Goal: Task Accomplishment & Management: Manage account settings

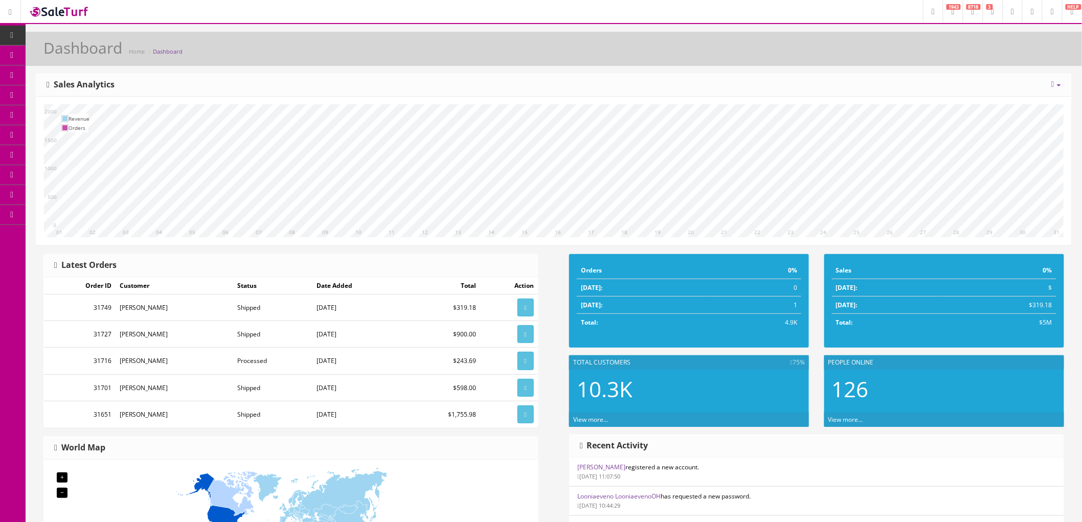
click at [55, 54] on icon at bounding box center [54, 55] width 11 height 8
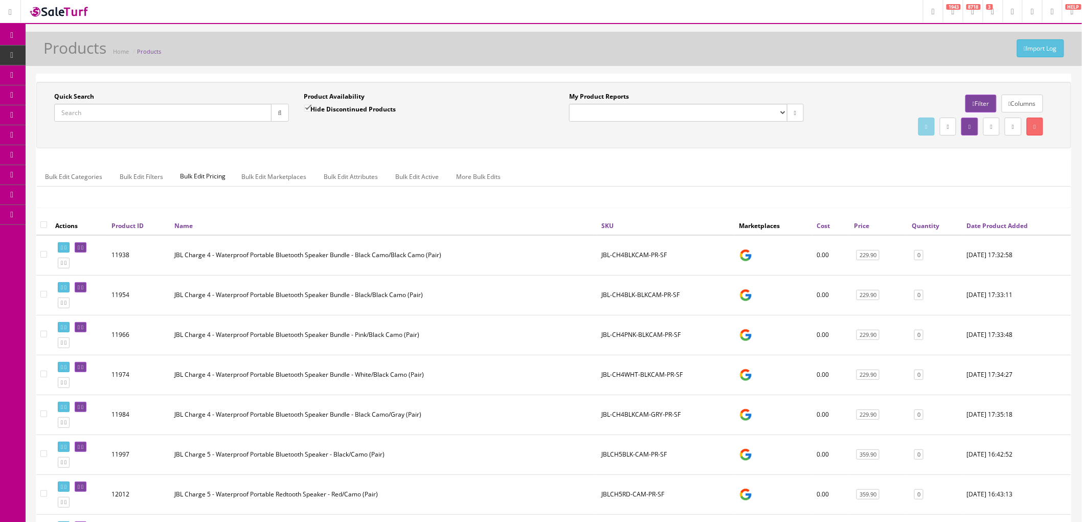
click at [210, 113] on input "Quick Search" at bounding box center [162, 113] width 217 height 18
paste input "RPW-437000005000"
type input "RPW-437000005000"
click at [278, 111] on icon "button" at bounding box center [280, 113] width 4 height 6
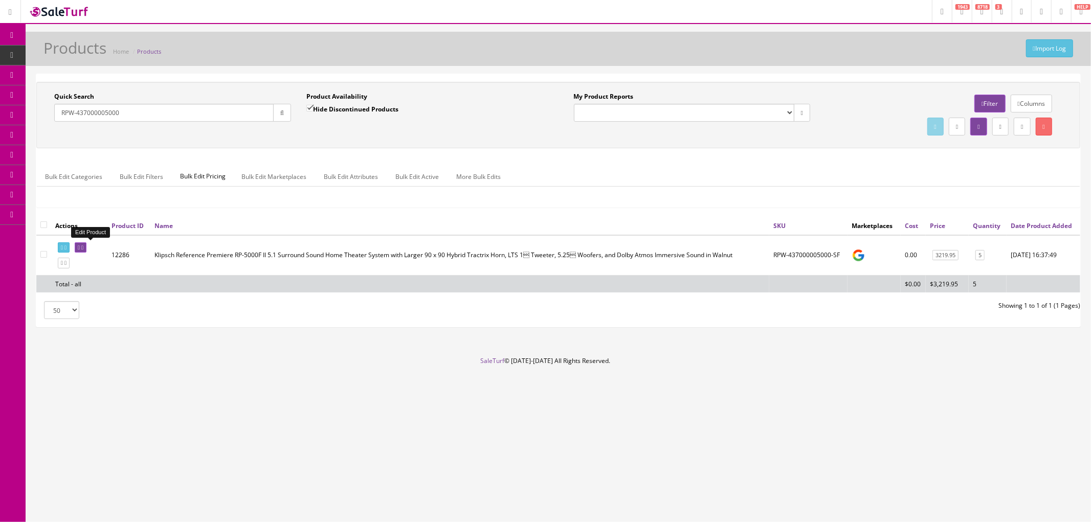
click at [83, 245] on icon at bounding box center [82, 248] width 2 height 6
click at [44, 254] on input"] "checkbox" at bounding box center [43, 254] width 7 height 7
checkbox input"] "true"
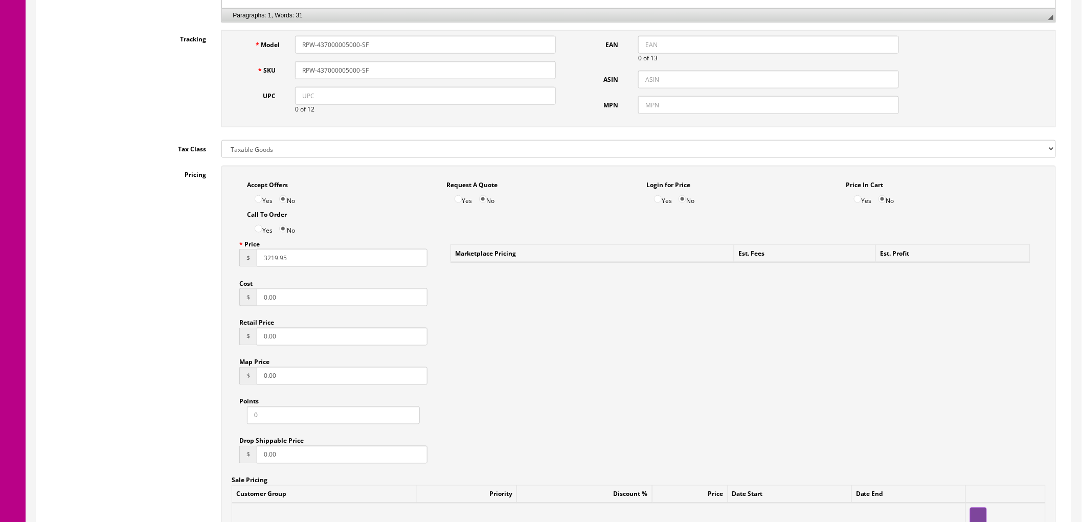
scroll to position [511, 0]
drag, startPoint x: 294, startPoint y: 259, endPoint x: 308, endPoint y: 257, distance: 13.4
click at [294, 258] on input "3219.95" at bounding box center [342, 257] width 171 height 18
drag, startPoint x: 307, startPoint y: 258, endPoint x: 252, endPoint y: 260, distance: 55.2
click at [253, 259] on div "$ 3219.95" at bounding box center [333, 257] width 188 height 18
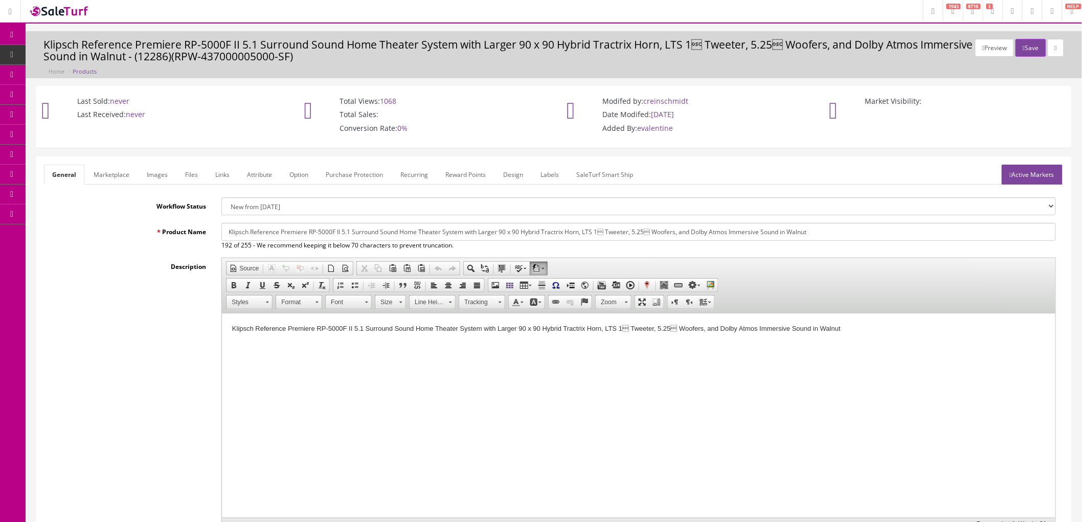
scroll to position [0, 0]
type input "3924.95"
click at [1025, 51] on button "Save" at bounding box center [1030, 48] width 30 height 18
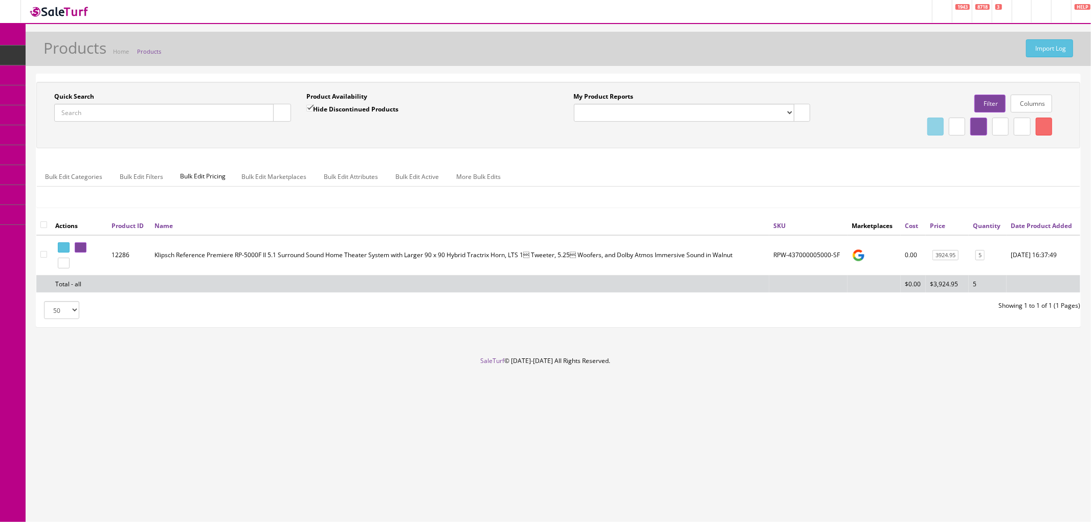
click at [45, 254] on input"] "checkbox" at bounding box center [43, 254] width 7 height 7
checkbox input"] "true"
click at [1043, 132] on link at bounding box center [1043, 127] width 16 height 18
